Goal: Communication & Community: Answer question/provide support

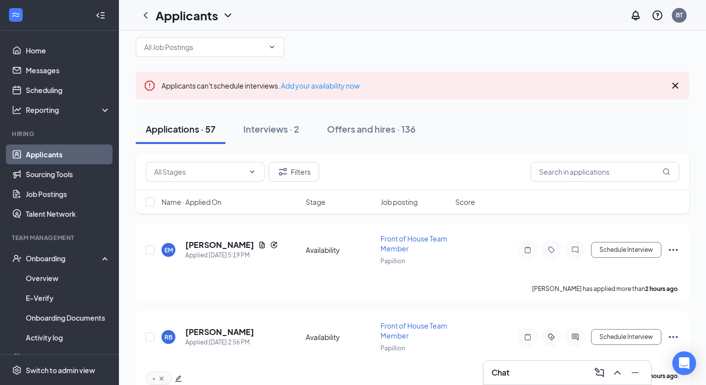
scroll to position [17, 0]
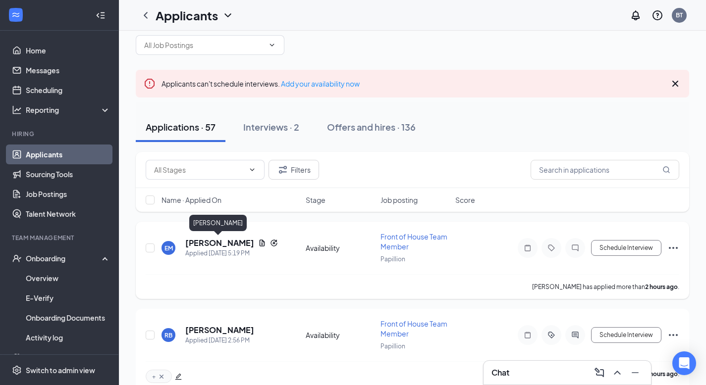
click at [216, 245] on h5 "[PERSON_NAME]" at bounding box center [219, 243] width 69 height 11
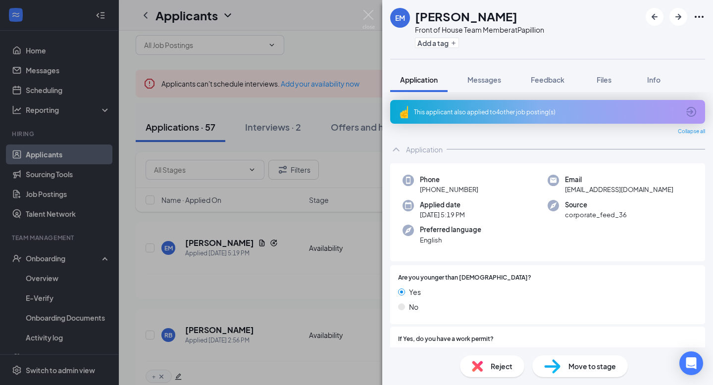
click at [685, 108] on icon "ArrowCircle" at bounding box center [691, 112] width 12 height 12
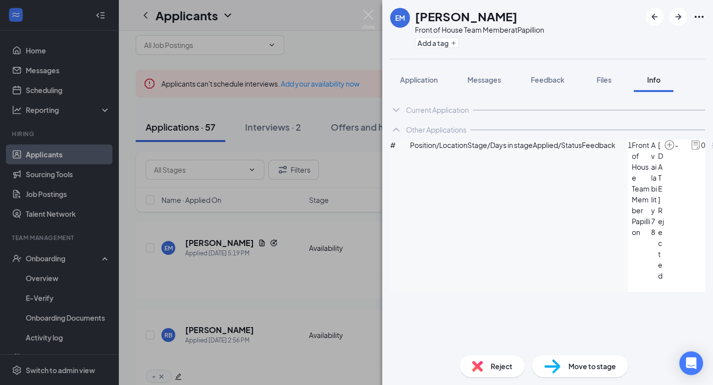
click at [651, 177] on span "Availability" at bounding box center [654, 178] width 7 height 76
click at [632, 175] on span "Front of House Team Member" at bounding box center [641, 178] width 19 height 76
click at [658, 172] on span "[DATE]" at bounding box center [661, 172] width 6 height 65
click at [690, 151] on img at bounding box center [695, 145] width 11 height 11
click at [651, 216] on span "78" at bounding box center [654, 227] width 7 height 22
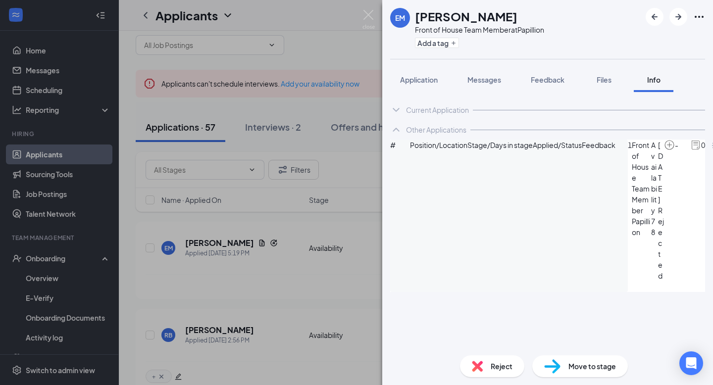
click at [658, 177] on span "[DATE]" at bounding box center [661, 172] width 6 height 65
click at [690, 186] on div "1 Front of House Team Member Papillion Availability 78 [DATE] Rejected - 0" at bounding box center [675, 211] width 95 height 142
click at [705, 152] on icon "ArrowCircle" at bounding box center [717, 146] width 12 height 12
click at [367, 10] on img at bounding box center [369, 19] width 12 height 19
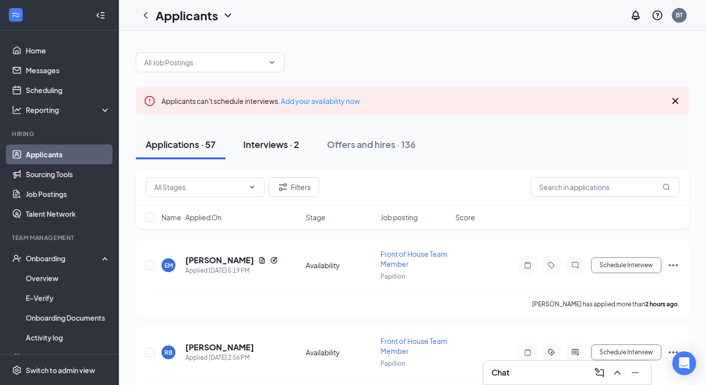
click at [284, 148] on div "Interviews · 2" at bounding box center [271, 144] width 56 height 12
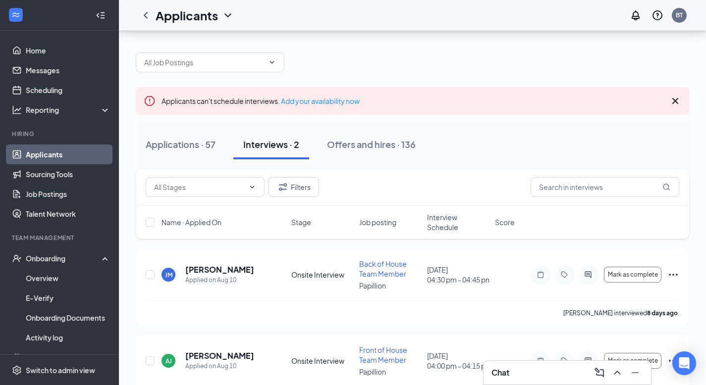
scroll to position [35, 0]
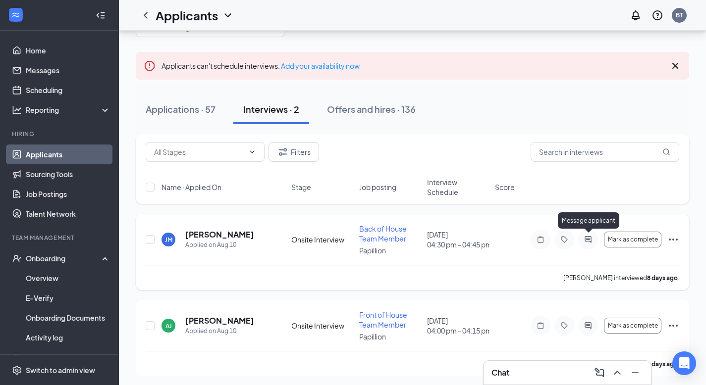
click at [582, 239] on icon "ActiveChat" at bounding box center [588, 240] width 12 height 8
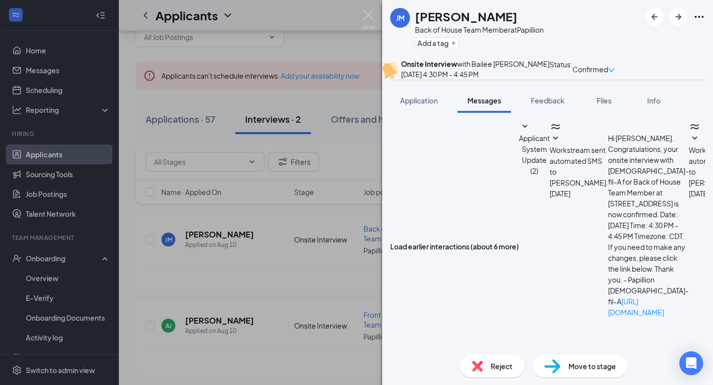
scroll to position [385, 0]
type textarea "Y"
type textarea "Of course! Does [DATE] at 4pm work?"
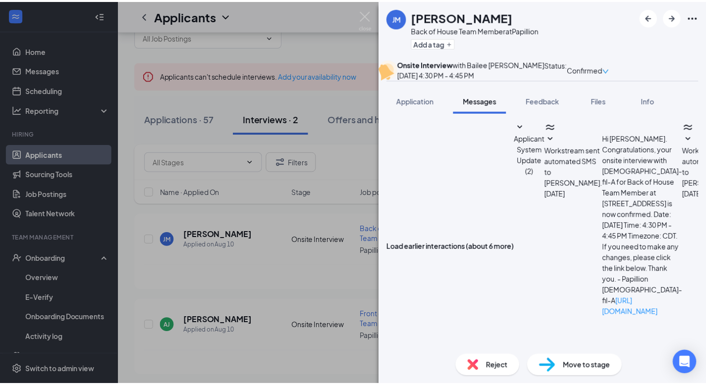
scroll to position [449, 0]
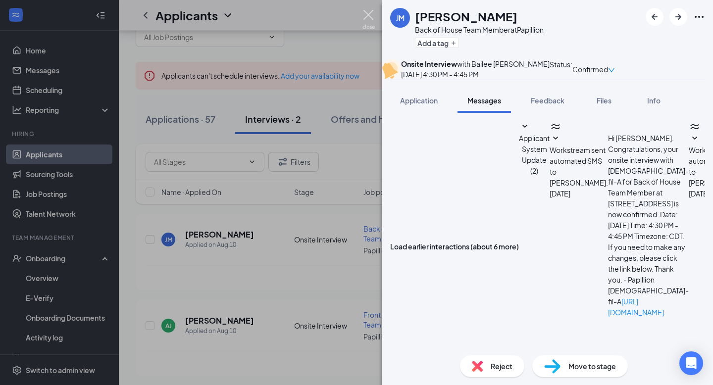
click at [370, 18] on img at bounding box center [369, 19] width 12 height 19
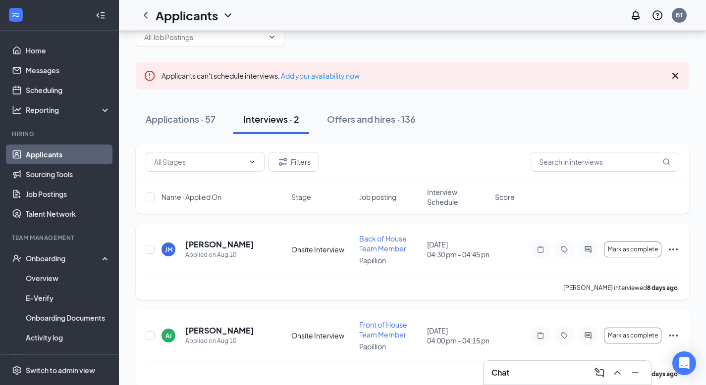
scroll to position [35, 0]
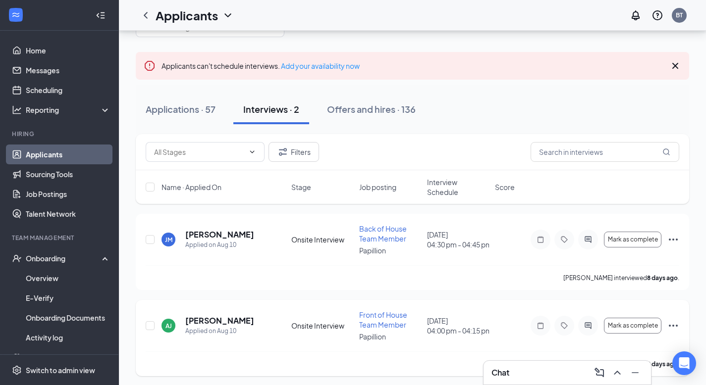
click at [675, 322] on icon "Ellipses" at bounding box center [673, 326] width 12 height 12
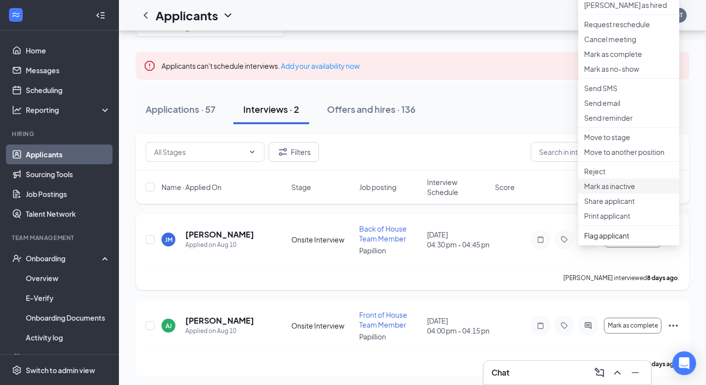
click at [609, 191] on p "Mark as inactive" at bounding box center [628, 186] width 89 height 10
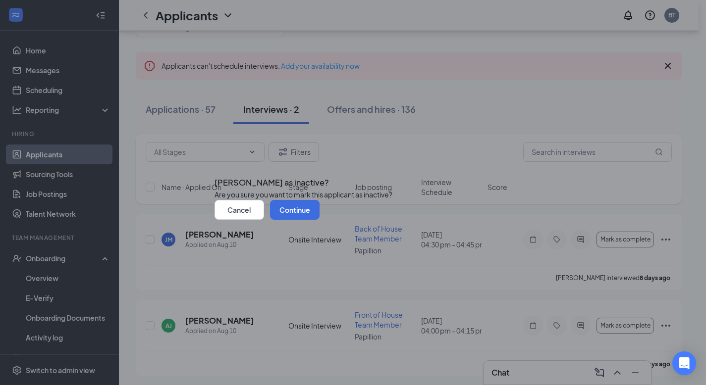
click at [214, 174] on icon "Cross" at bounding box center [214, 174] width 0 height 0
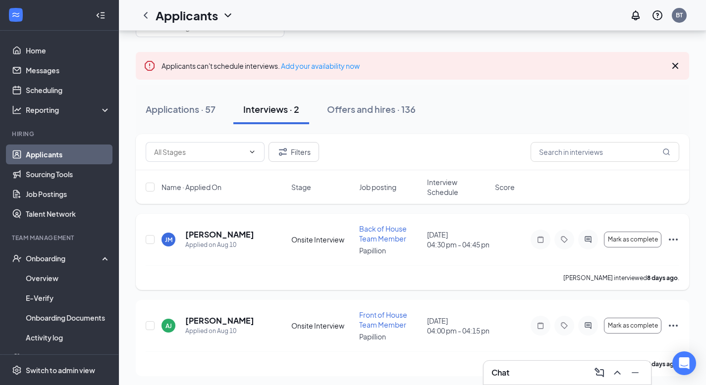
scroll to position [0, 0]
